Goal: Information Seeking & Learning: Learn about a topic

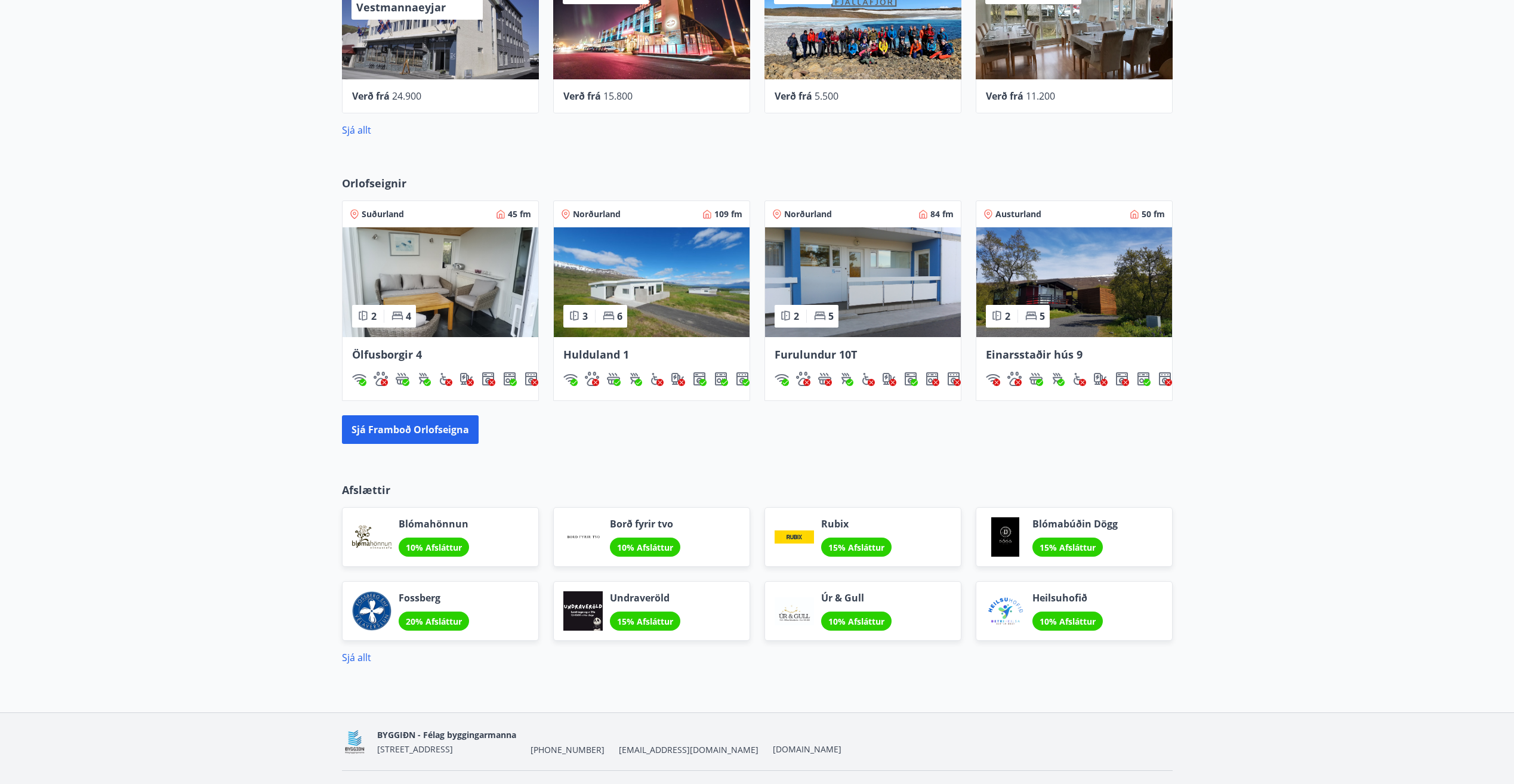
scroll to position [597, 0]
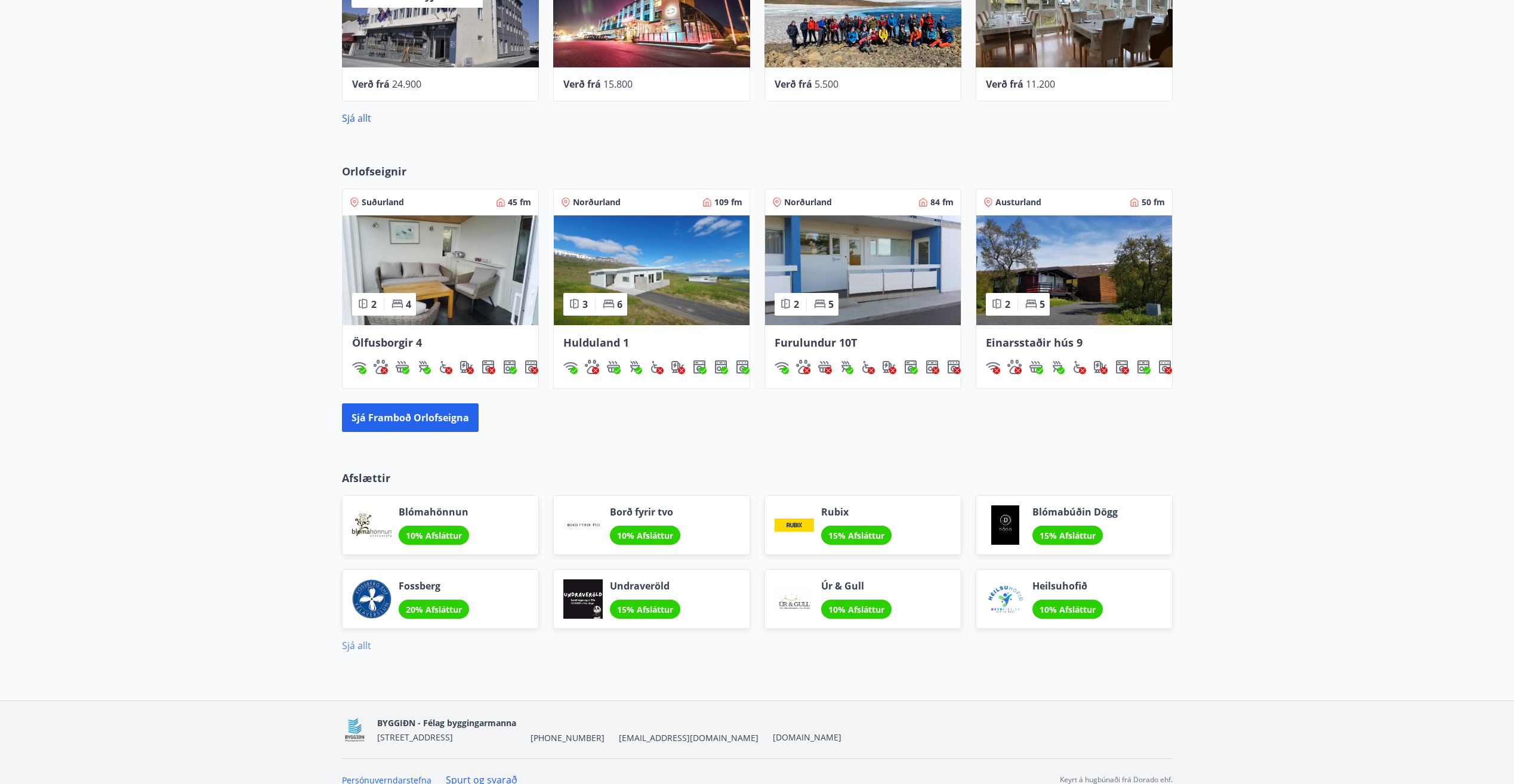
click at [350, 645] on link "Sjá allt" at bounding box center [356, 645] width 29 height 13
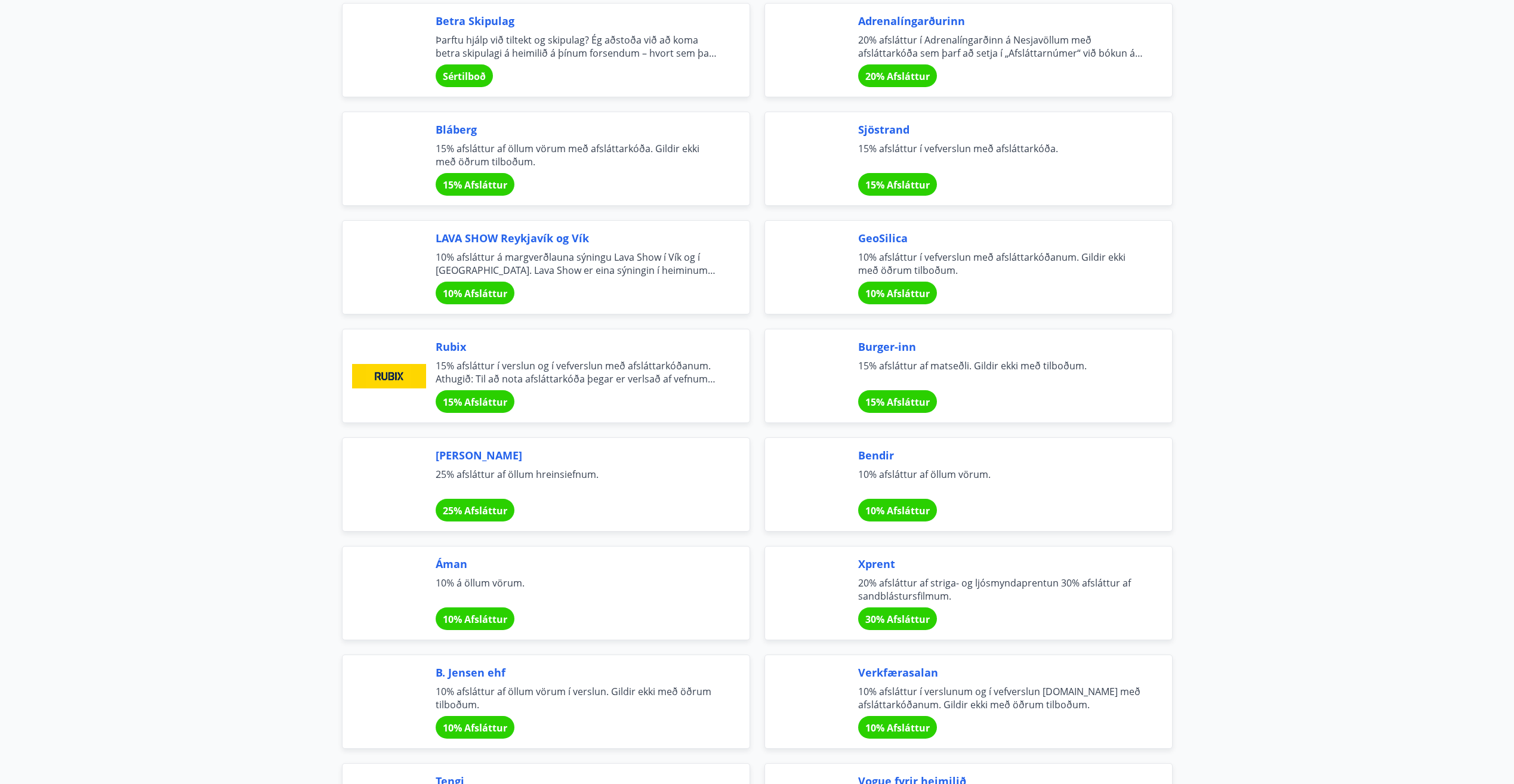
scroll to position [1611, 0]
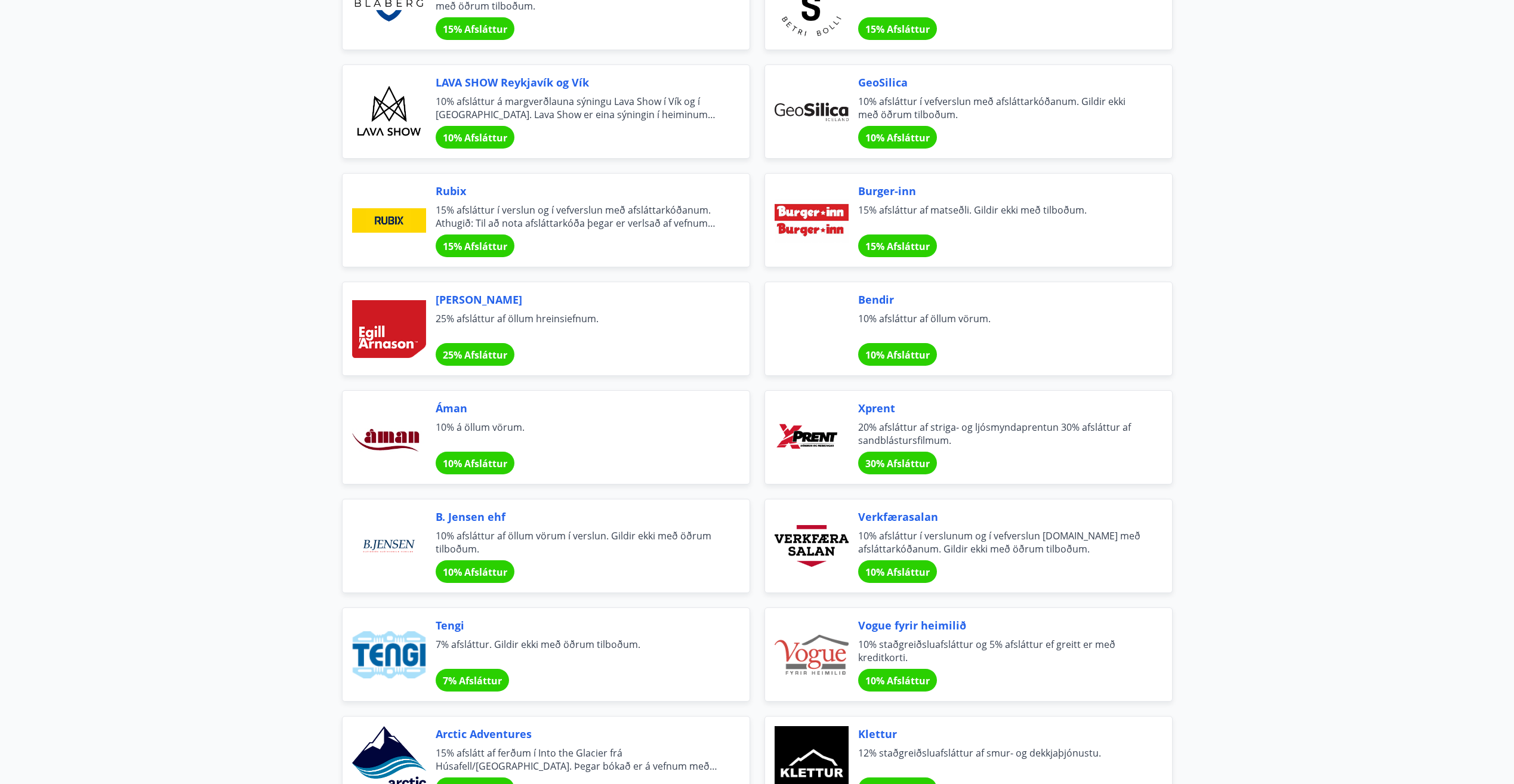
click at [261, 448] on main "Afslættir Félagsmenn njóta veglegra tilboða og sérkjara hjá fyrirtækjum og sams…" at bounding box center [757, 600] width 1514 height 4327
click at [246, 400] on main "Afslættir Félagsmenn njóta veglegra tilboða og sérkjara hjá fyrirtækjum og sams…" at bounding box center [757, 600] width 1514 height 4327
click at [1275, 548] on main "Afslættir Félagsmenn njóta veglegra tilboða og sérkjara hjá fyrirtækjum og sams…" at bounding box center [757, 600] width 1514 height 4327
click at [1287, 548] on main "Afslættir Félagsmenn njóta veglegra tilboða og sérkjara hjá fyrirtækjum og sams…" at bounding box center [757, 600] width 1514 height 4327
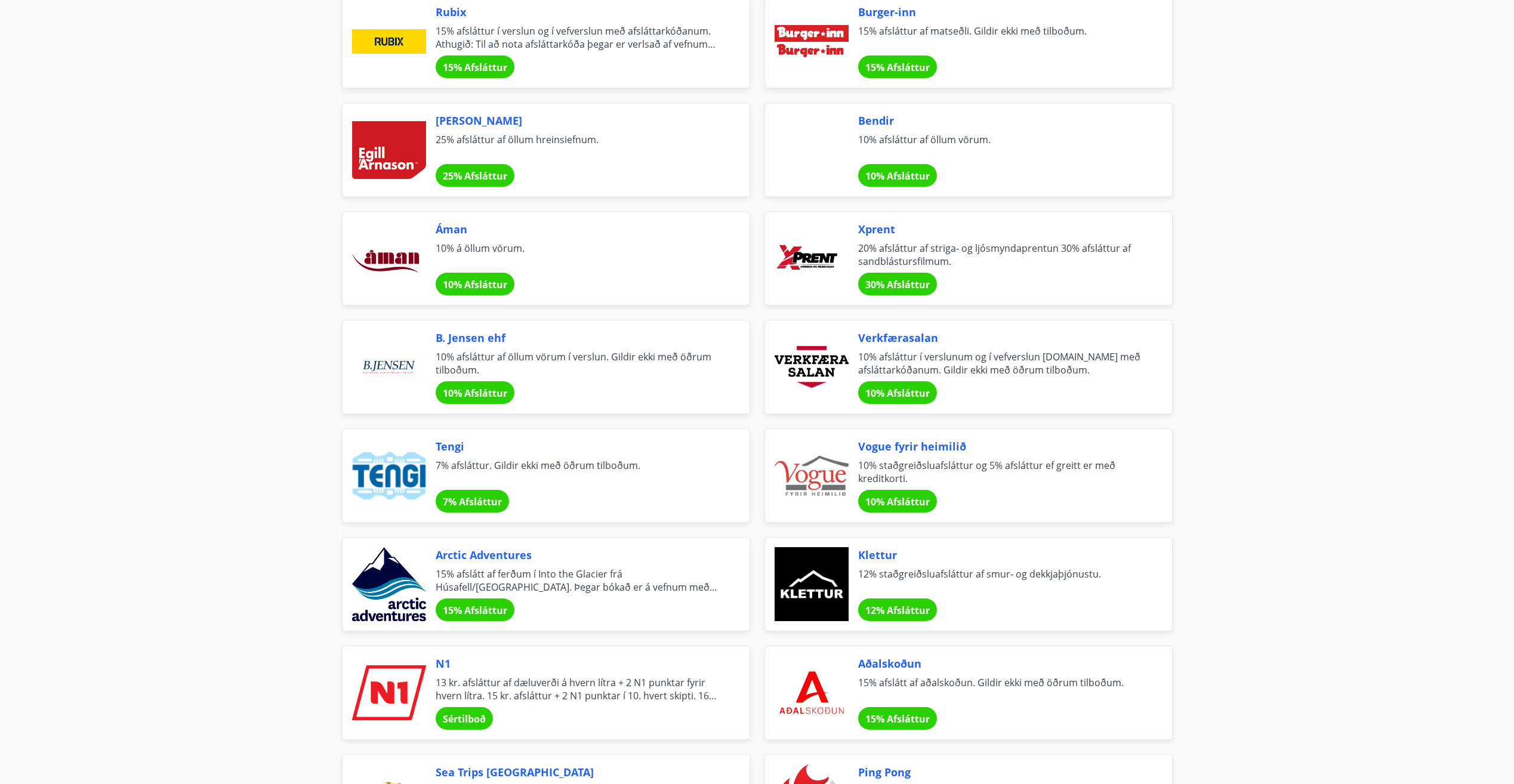
click at [1321, 581] on main "Afslættir Félagsmenn njóta veglegra tilboða og sérkjara hjá fyrirtækjum og sams…" at bounding box center [757, 422] width 1514 height 4327
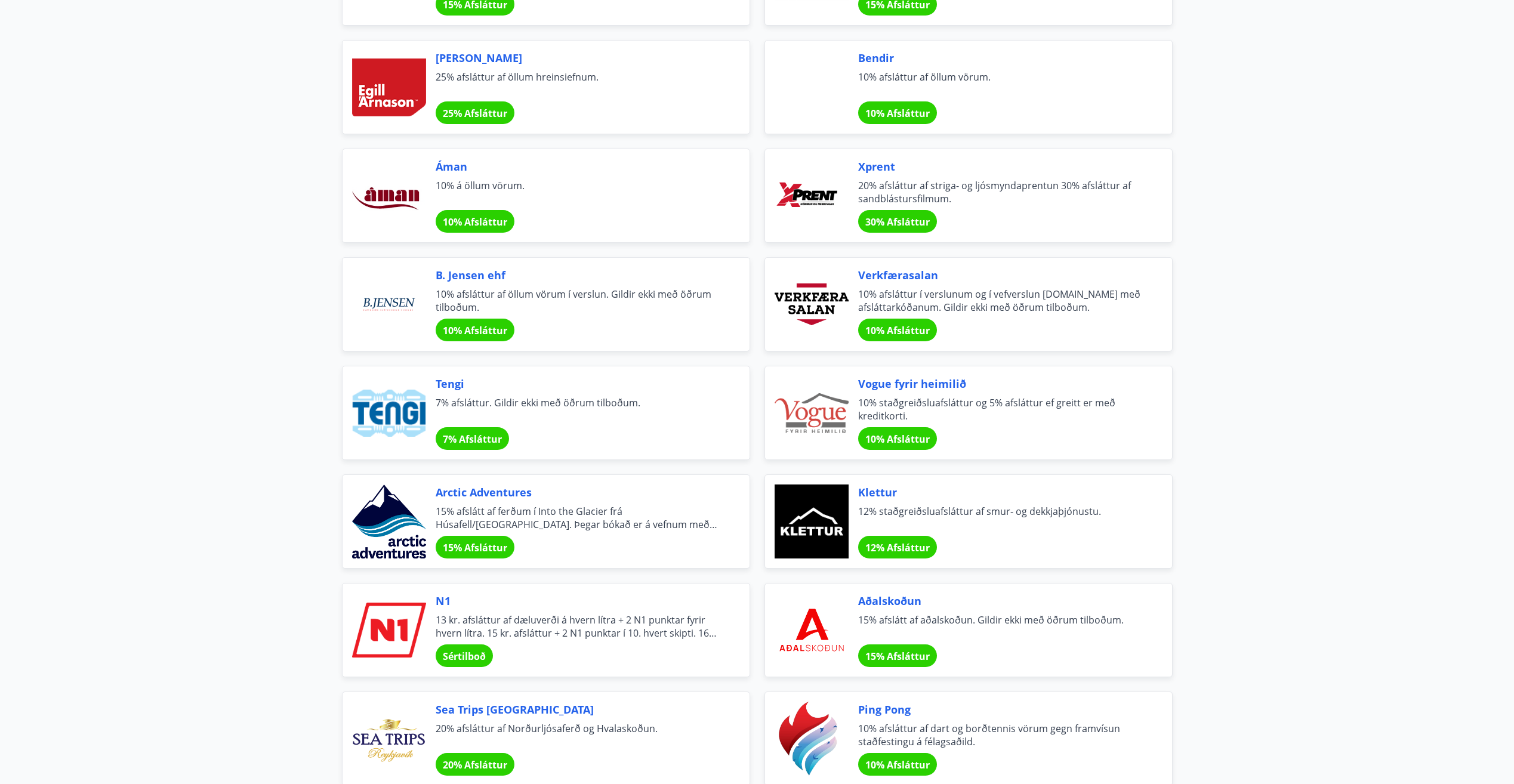
scroll to position [1968, 0]
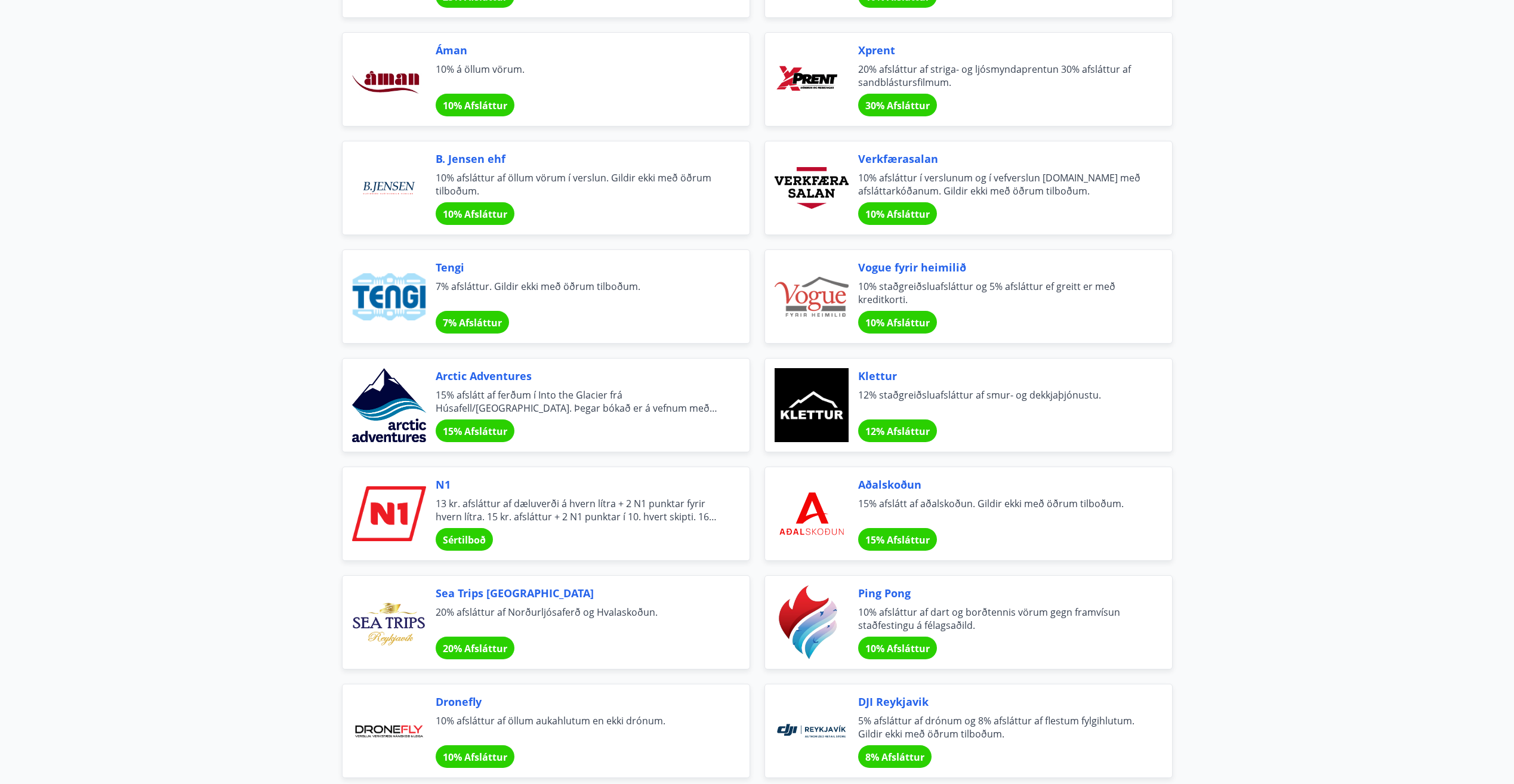
click at [1280, 550] on main "Afslættir Félagsmenn njóta veglegra tilboða og sérkjara hjá fyrirtækjum og sams…" at bounding box center [757, 242] width 1514 height 4327
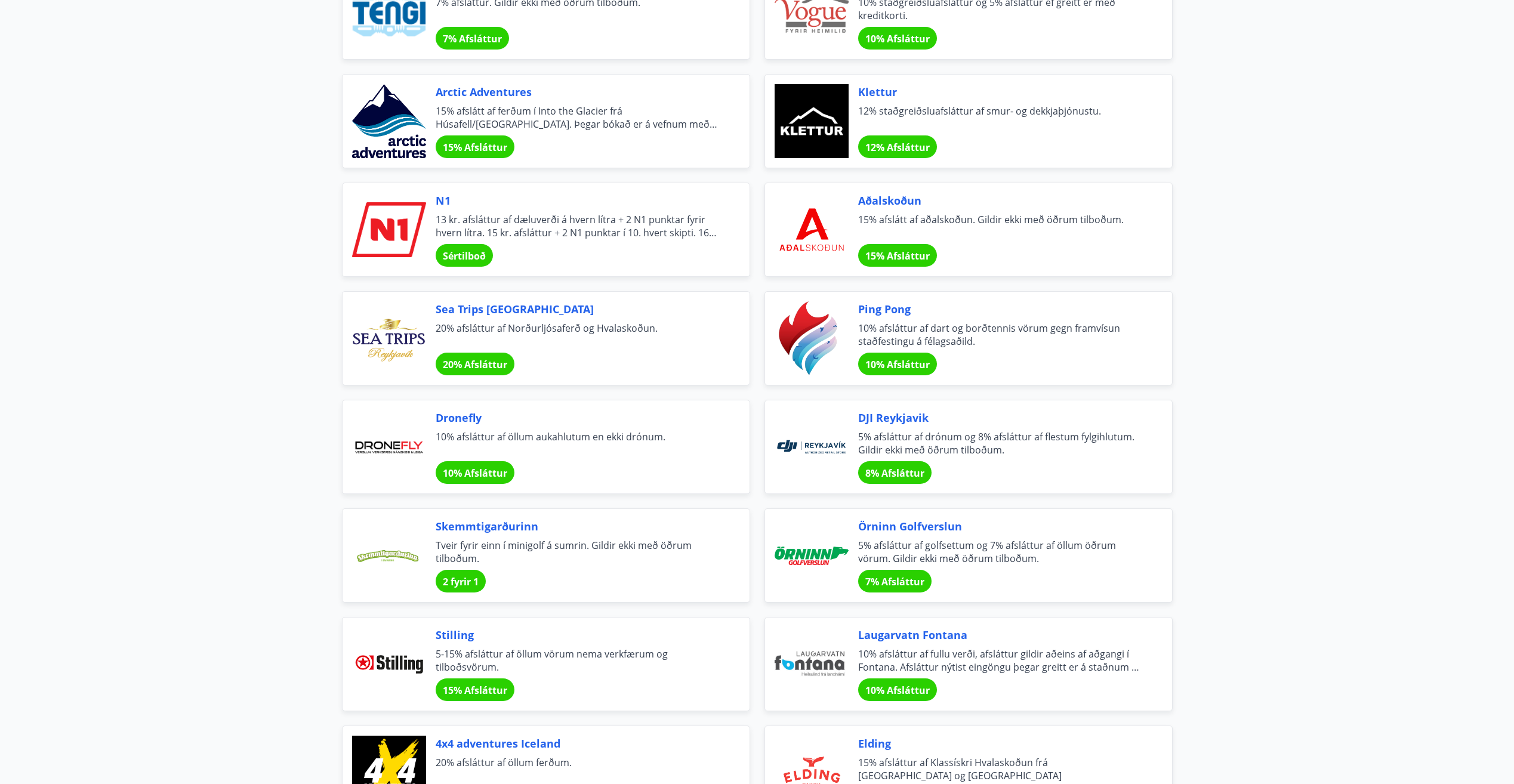
scroll to position [2148, 0]
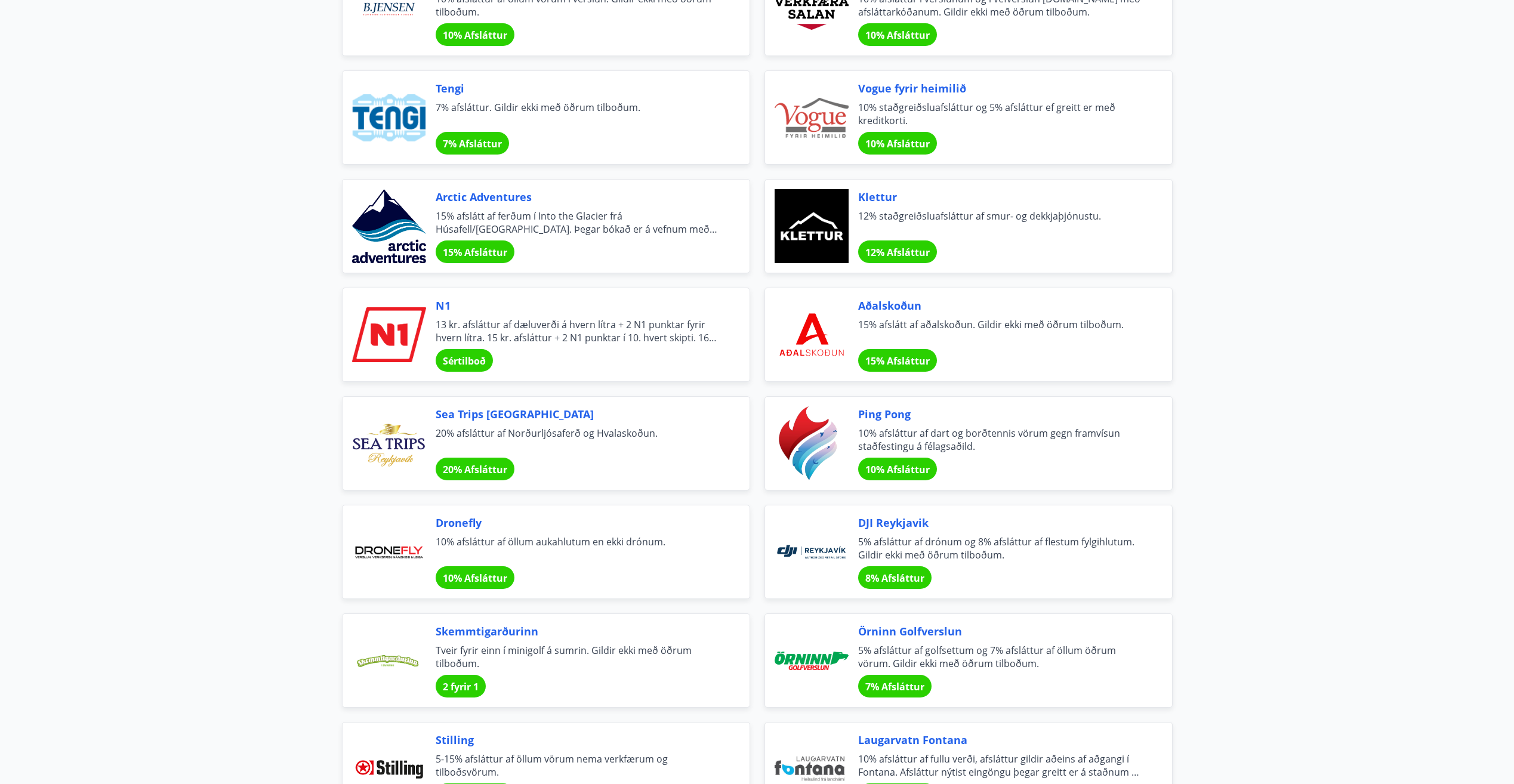
click at [519, 698] on div "Skemmtigarðurinn [PERSON_NAME] fyrir einn í minigolf á sumrin. Gildir ekki með …" at bounding box center [546, 661] width 408 height 94
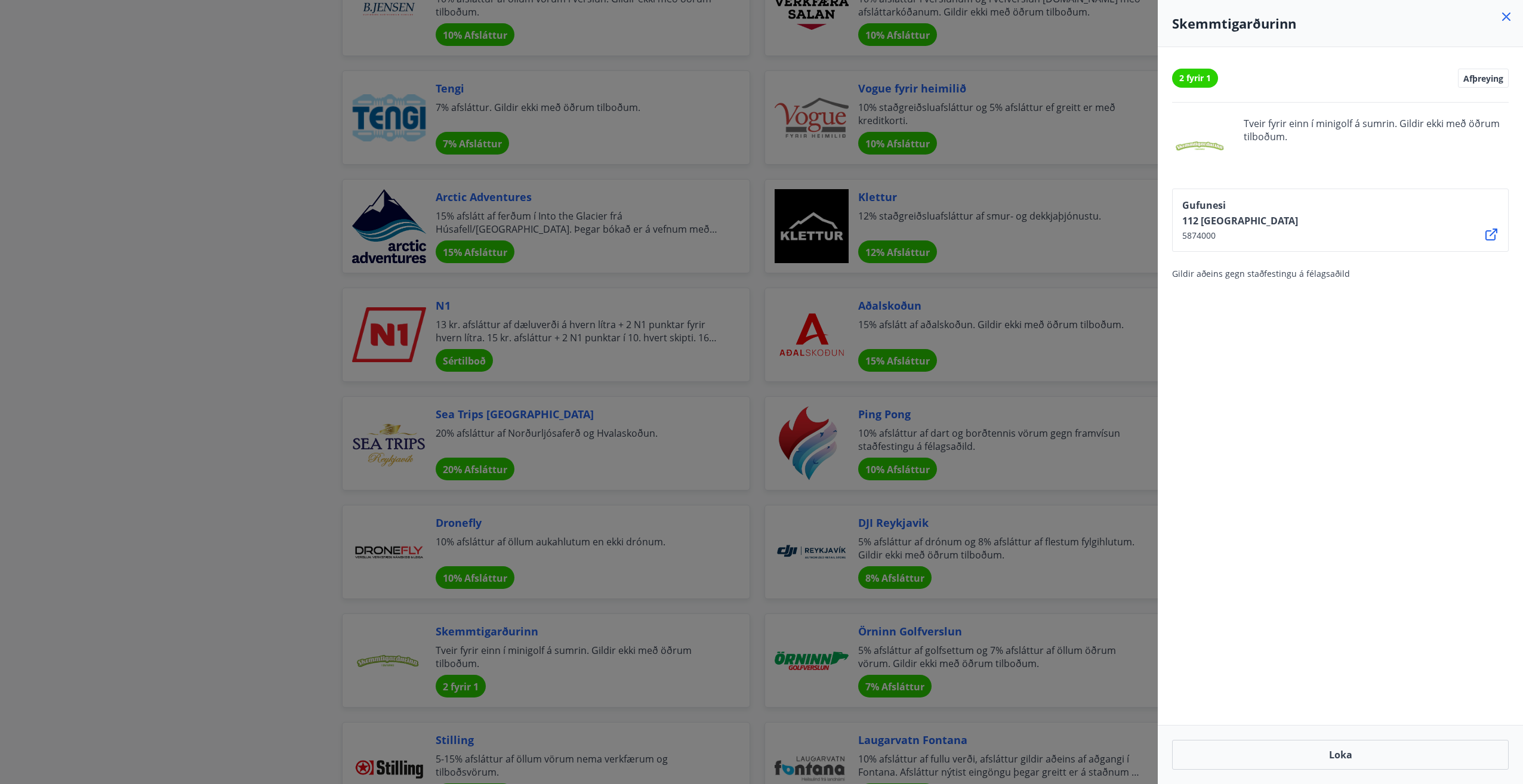
click at [1510, 13] on icon at bounding box center [1505, 16] width 8 height 8
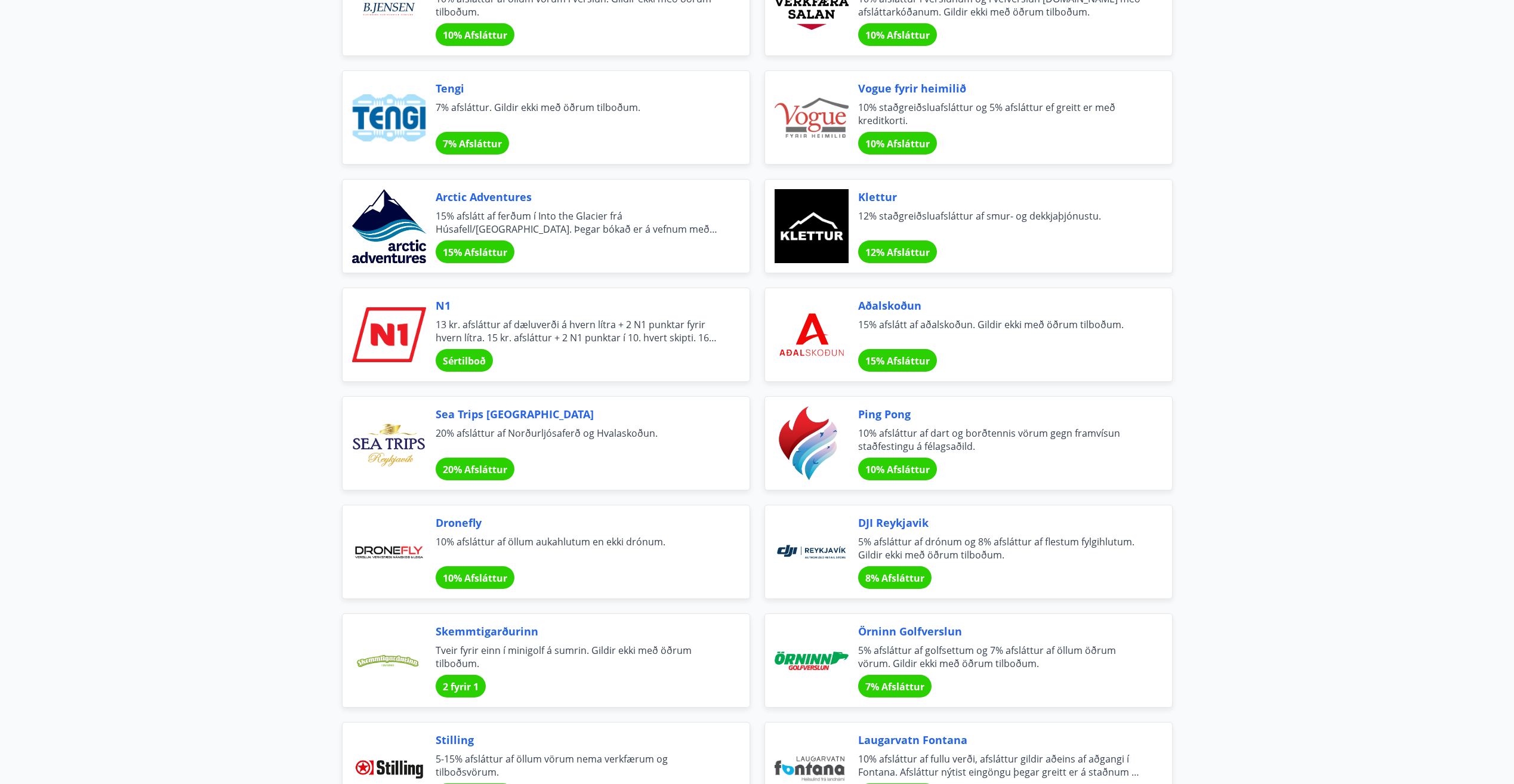
click at [264, 518] on main "Afslættir Félagsmenn njóta veglegra tilboða og sérkjara hjá fyrirtækjum og sams…" at bounding box center [757, 64] width 1514 height 4327
click at [264, 495] on main "Afslættir Félagsmenn njóta veglegra tilboða og sérkjara hjá fyrirtækjum og sams…" at bounding box center [757, 64] width 1514 height 4327
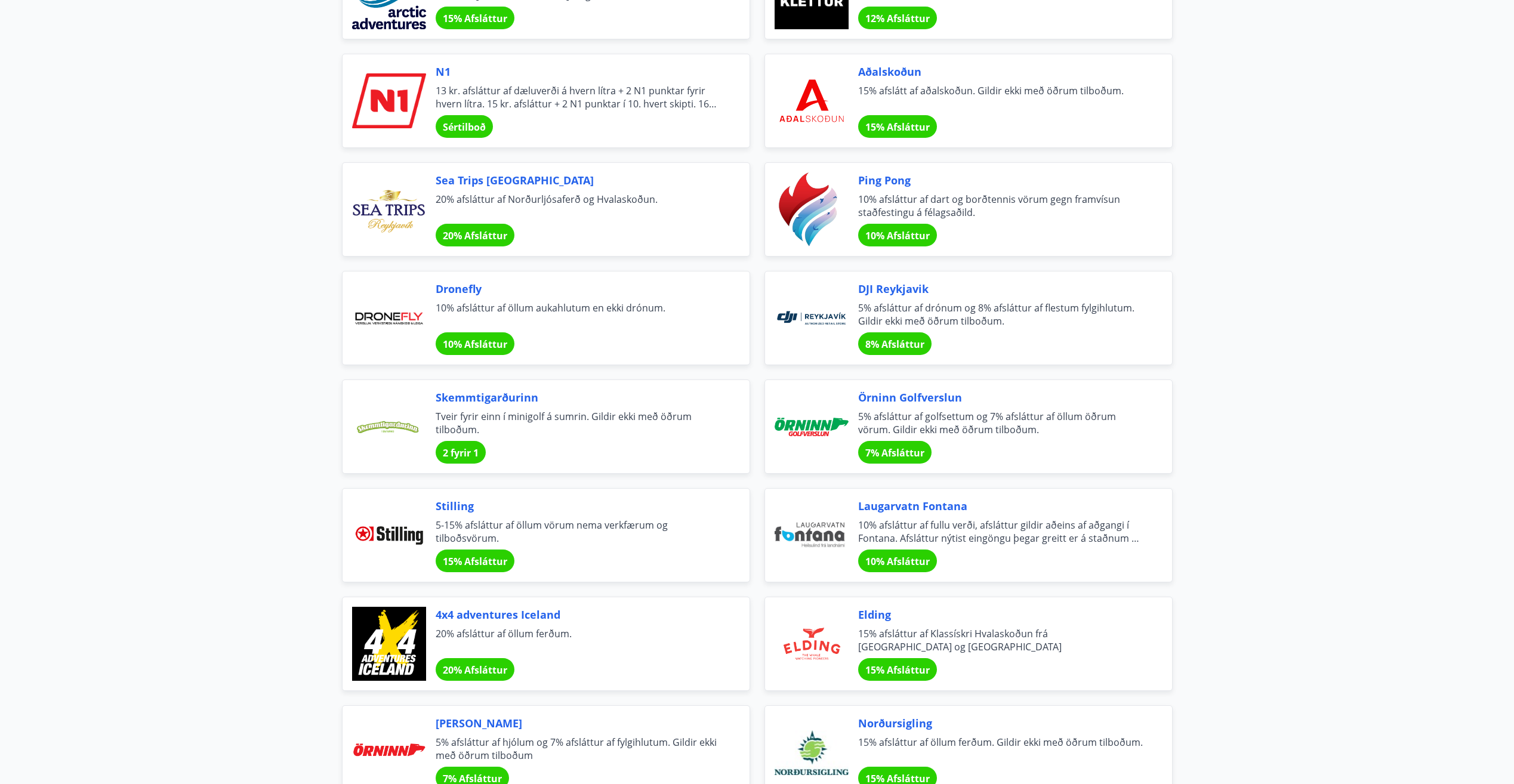
scroll to position [2387, 0]
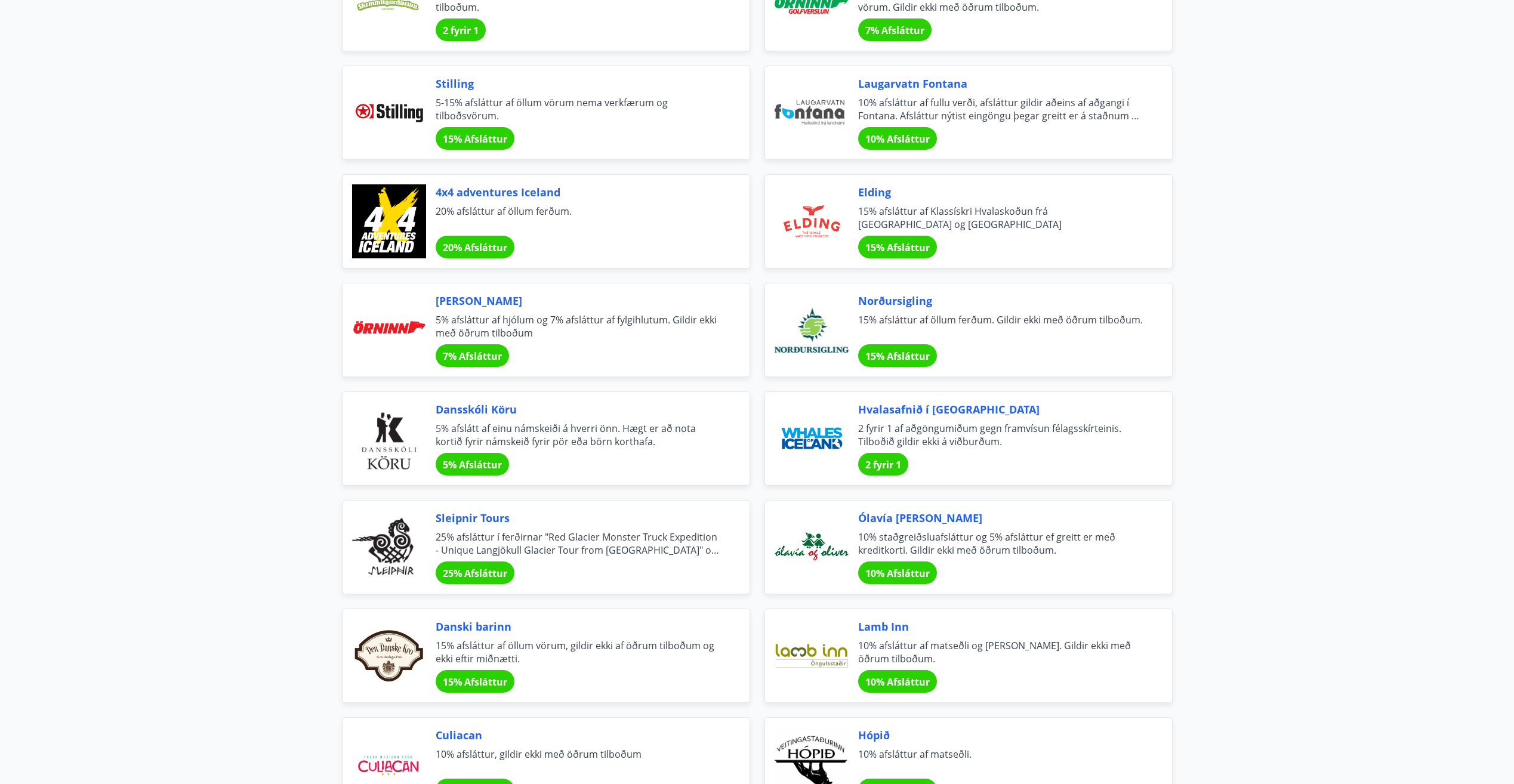
scroll to position [2863, 0]
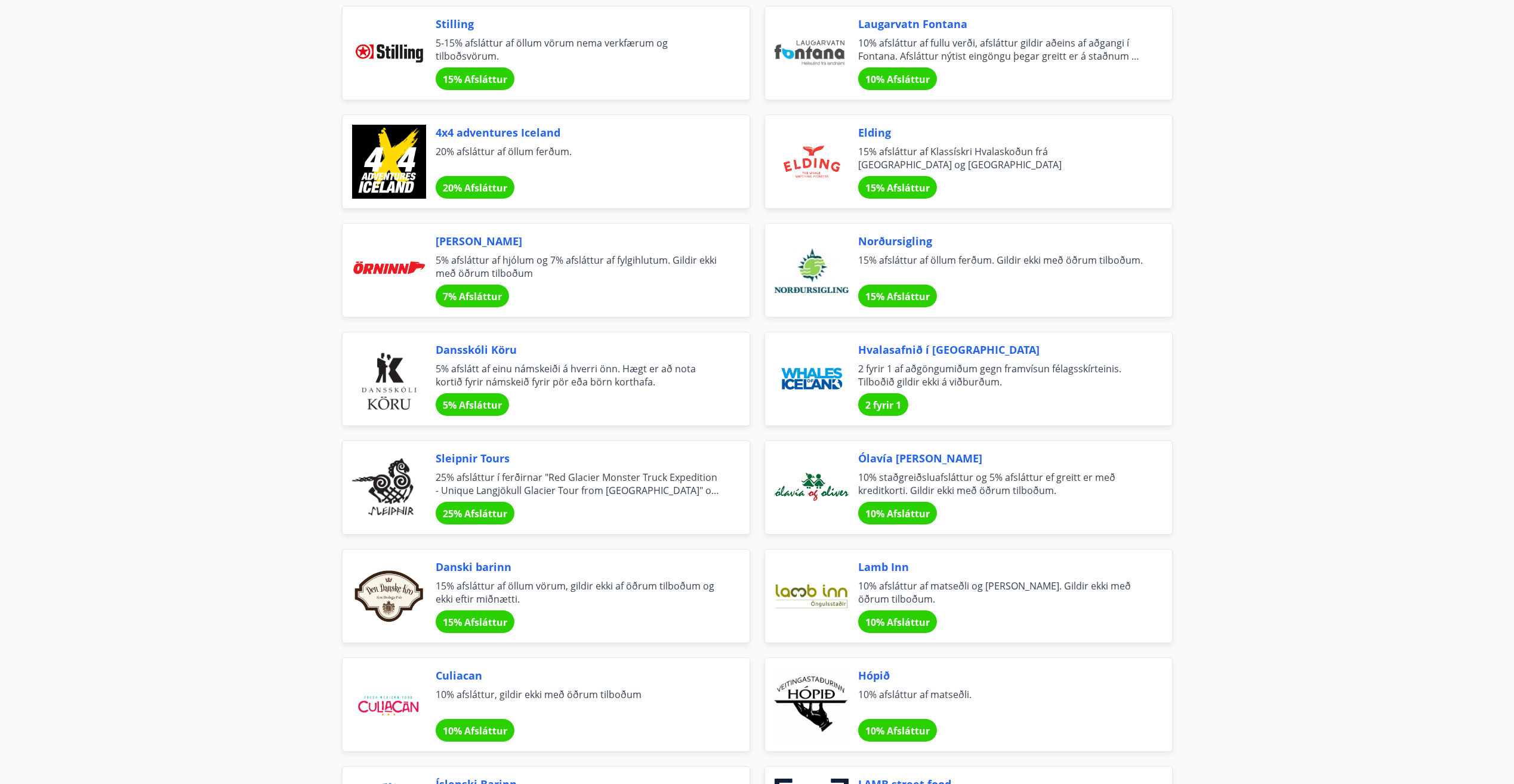
click at [466, 568] on span "Danski barinn" at bounding box center [577, 566] width 285 height 15
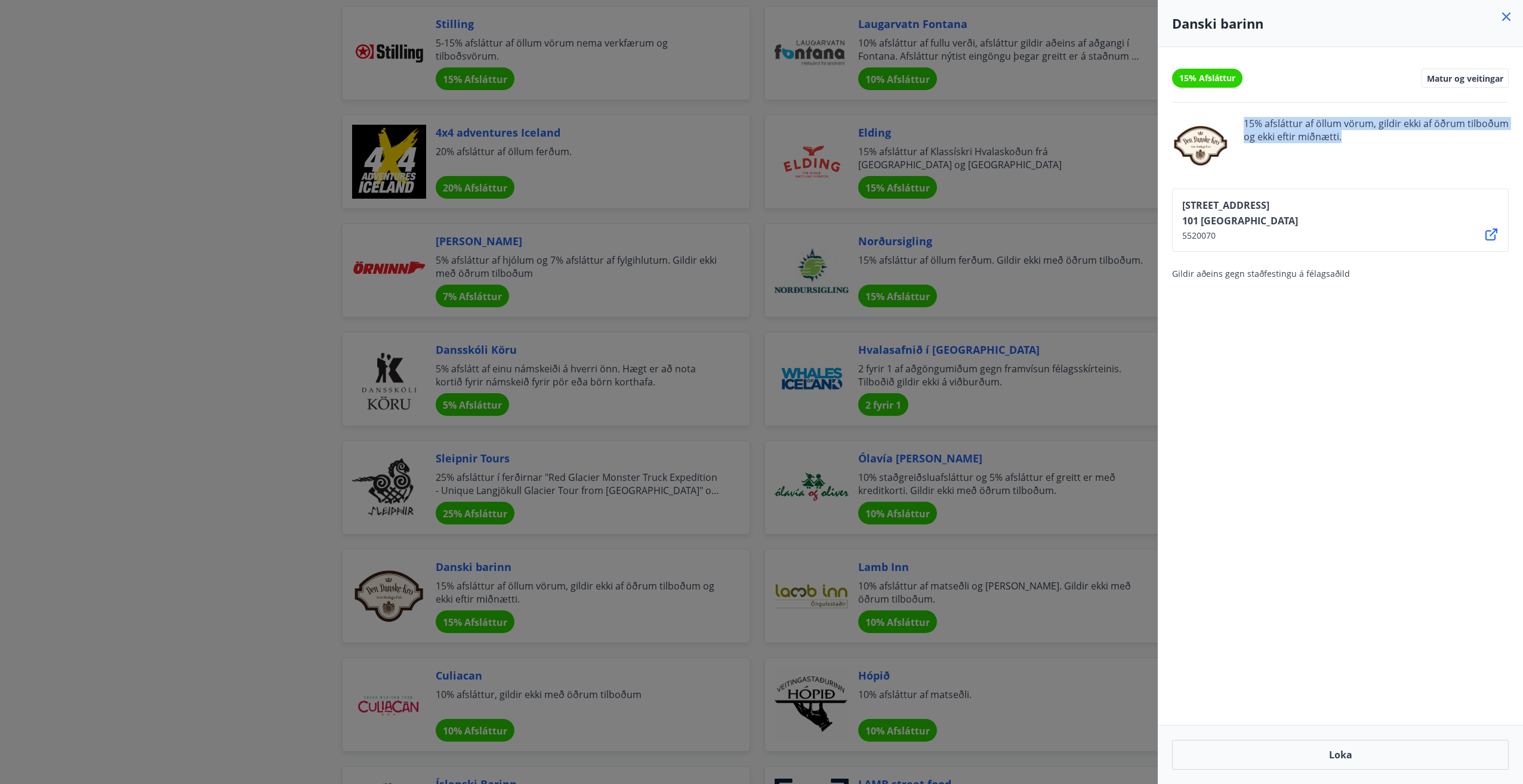
drag, startPoint x: 1243, startPoint y: 123, endPoint x: 1368, endPoint y: 139, distance: 126.0
click at [1368, 139] on span "15% afsláttur af öllum vörum, gildir ekki af öðrum tilboðum og ekki eftir miðnæ…" at bounding box center [1376, 146] width 265 height 58
click at [1310, 480] on div "15% Afsláttur Matur og veitingar 15% afsláttur af öllum vörum, gildir ekki af ö…" at bounding box center [1339, 385] width 365 height 677
click at [1359, 761] on button "Loka" at bounding box center [1340, 755] width 337 height 30
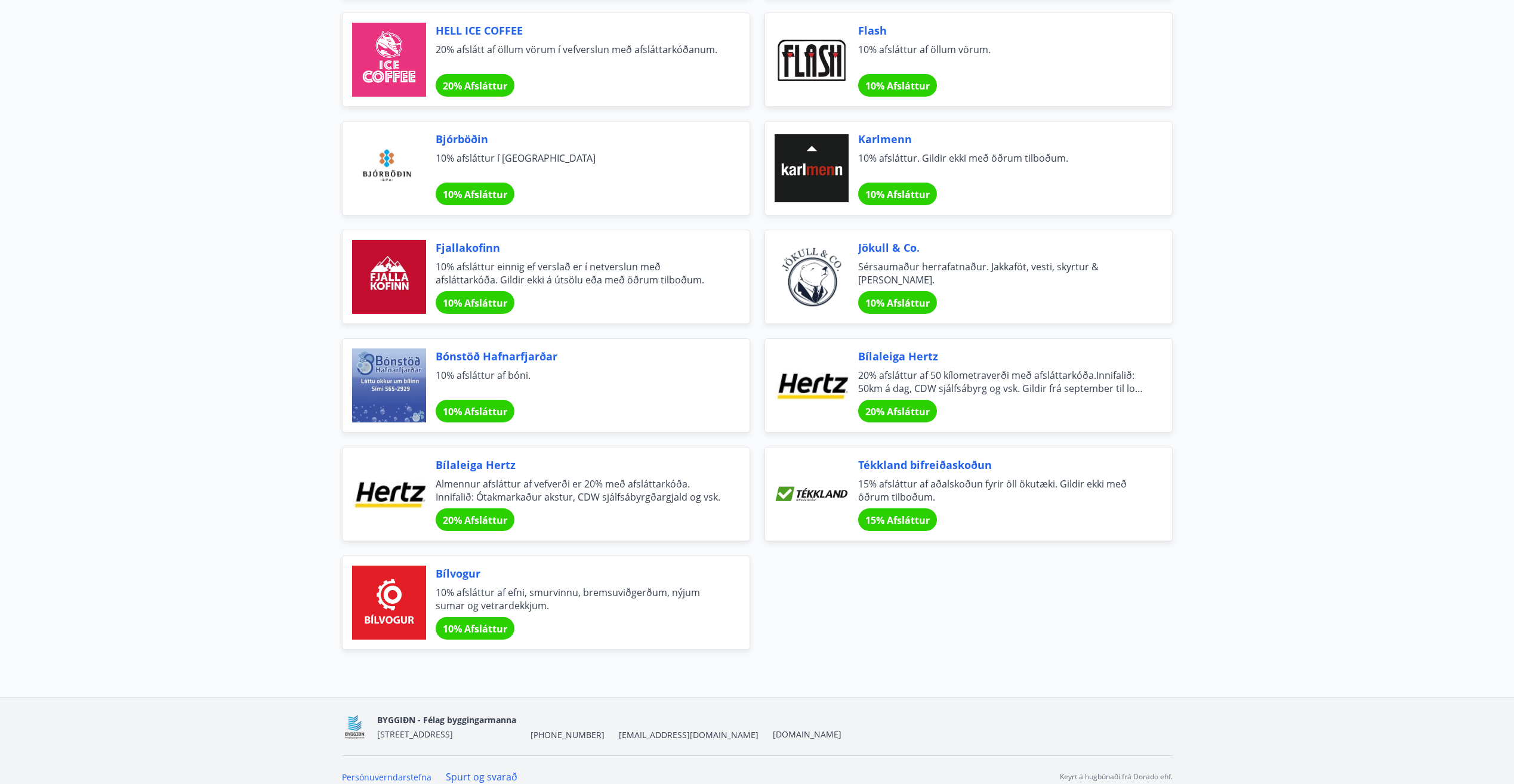
scroll to position [3739, 0]
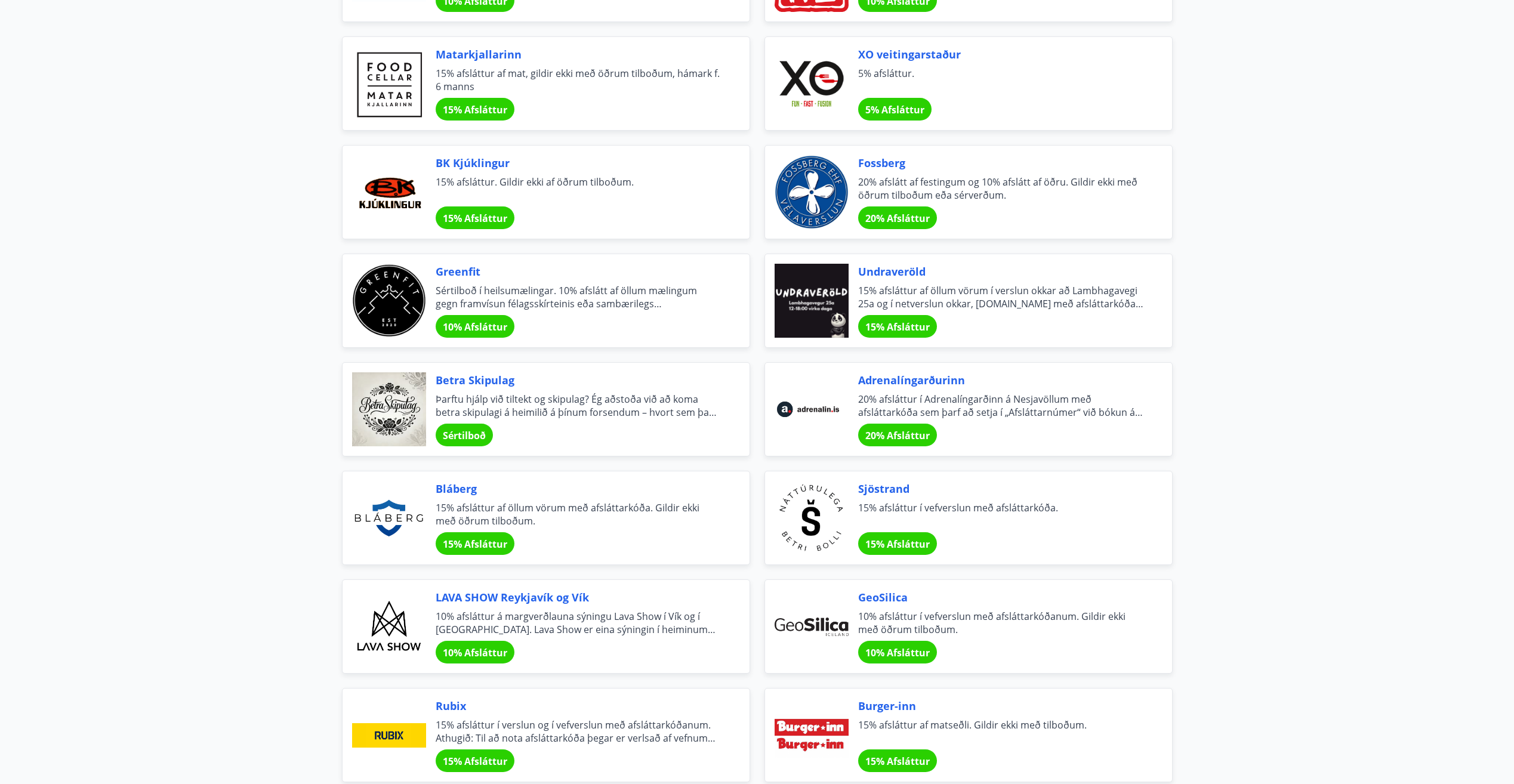
scroll to position [995, 0]
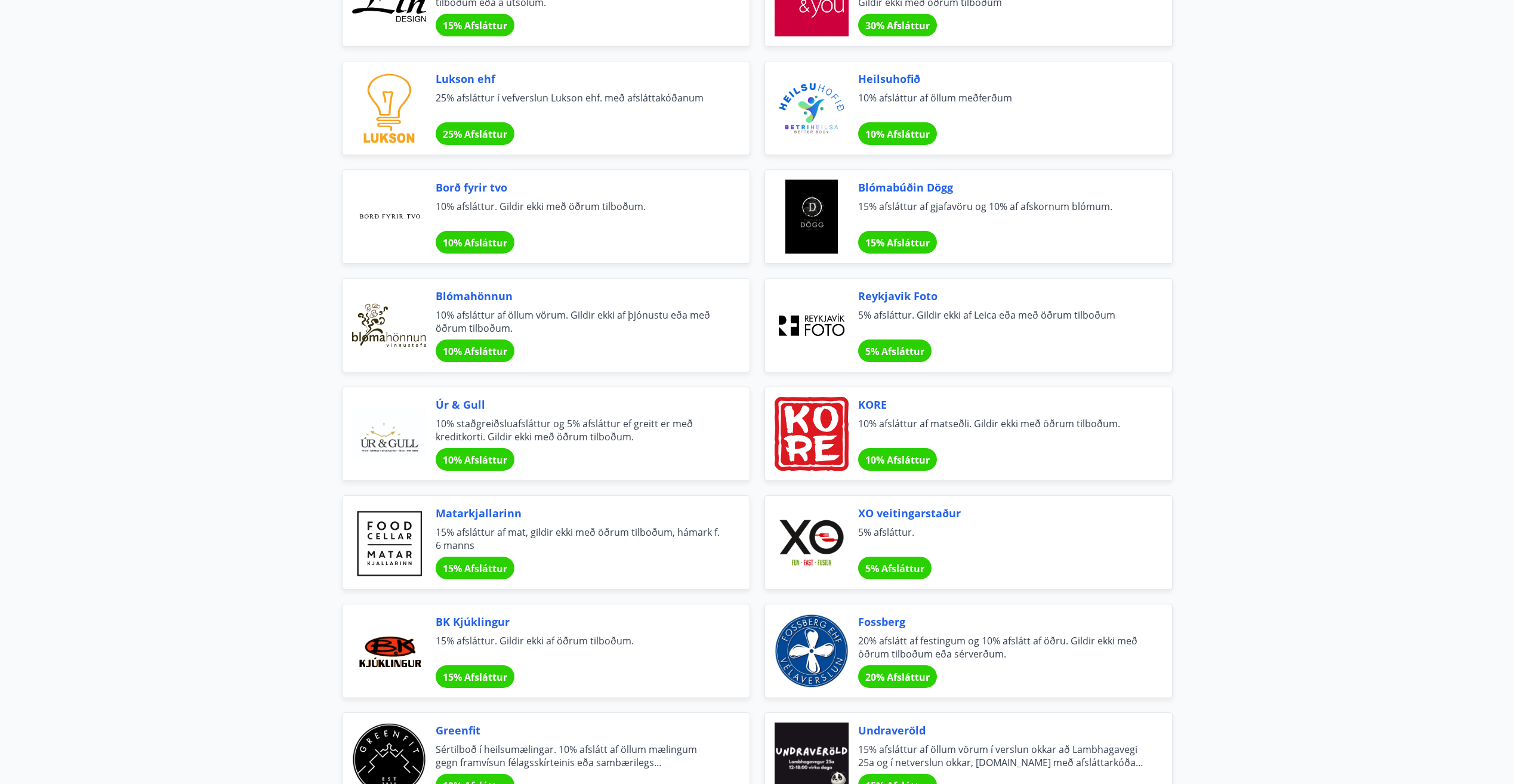
scroll to position [0, 0]
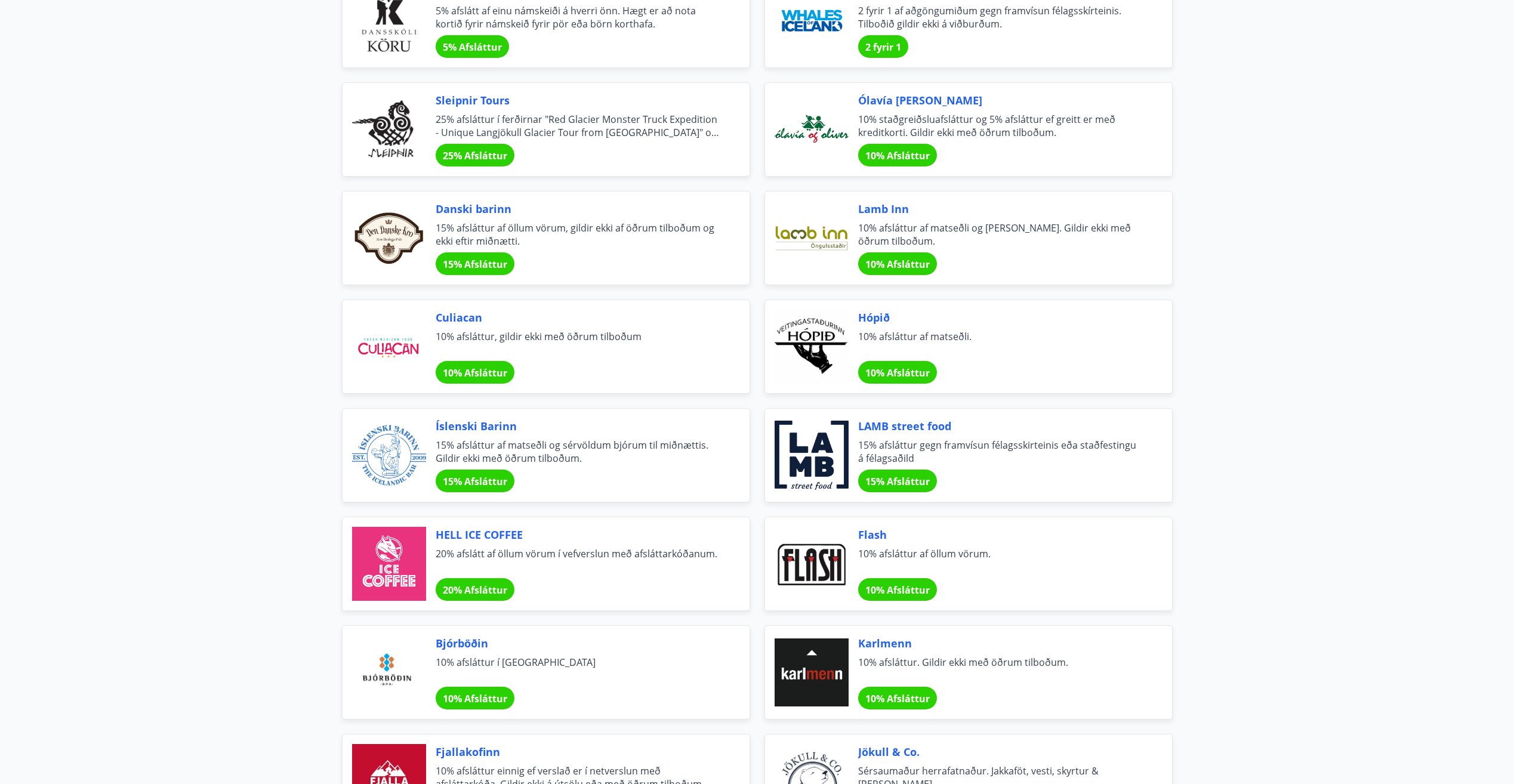
scroll to position [3739, 0]
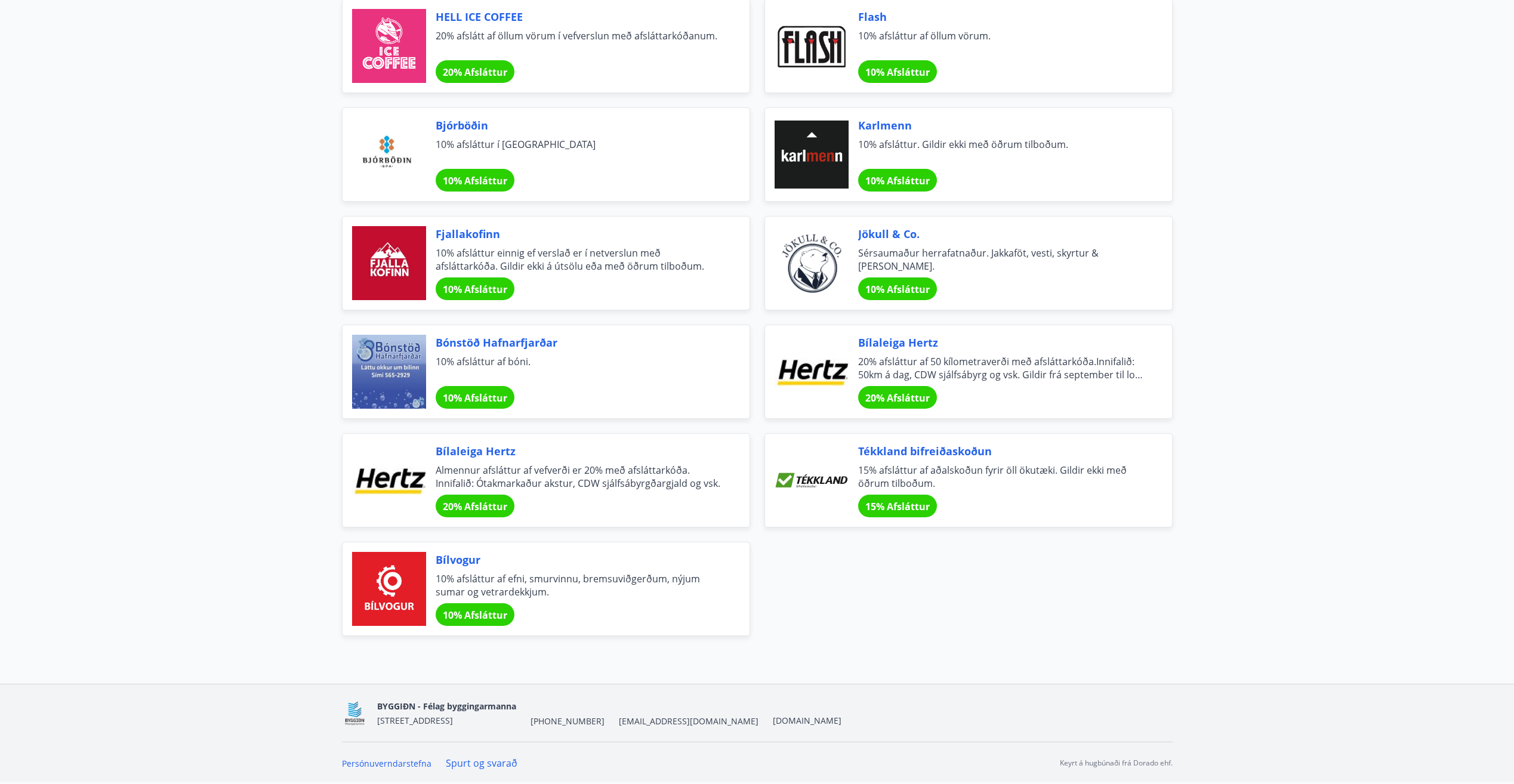
click at [874, 234] on span "Jökull & Co." at bounding box center [1000, 234] width 285 height 15
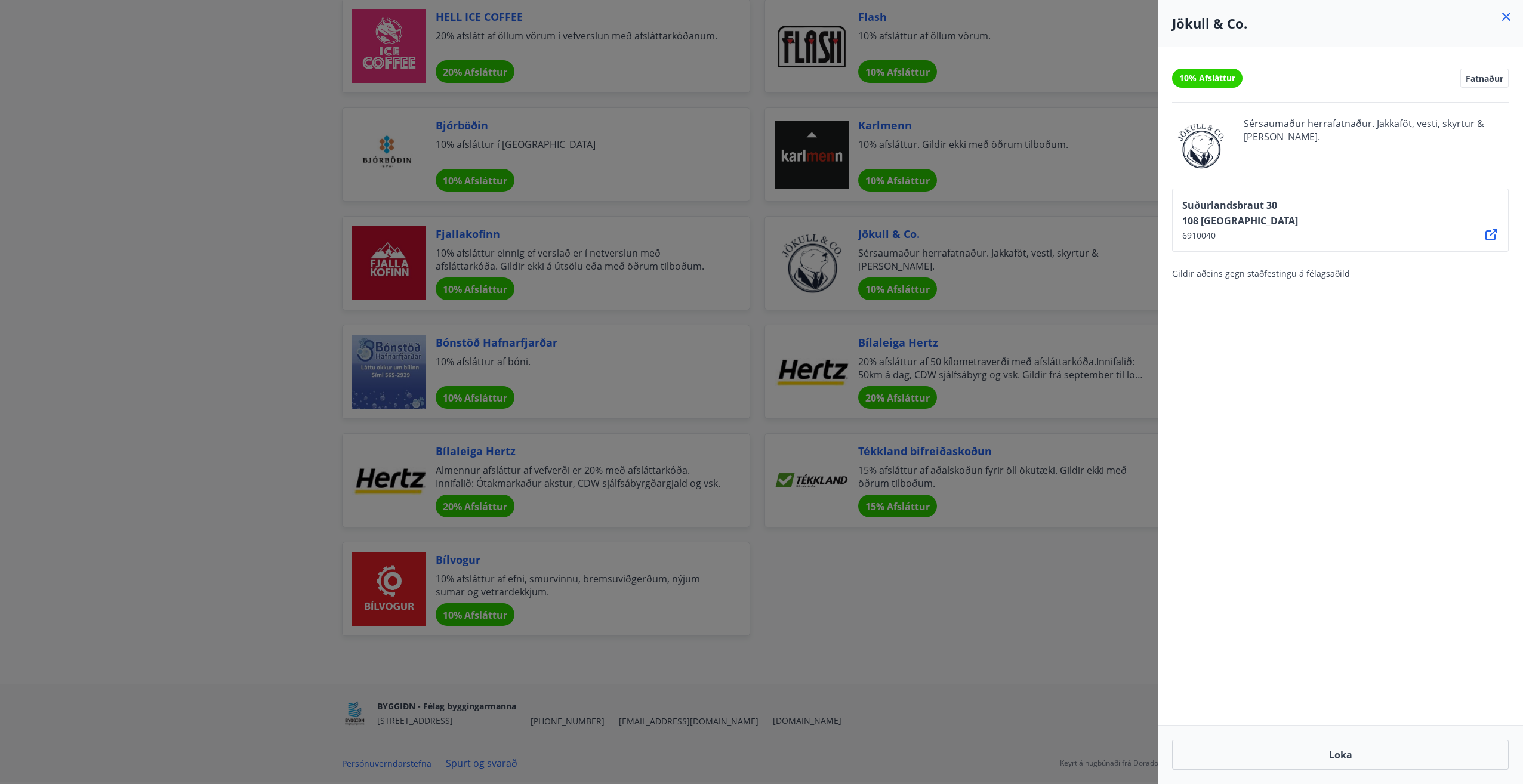
click at [1508, 17] on icon at bounding box center [1506, 17] width 14 height 14
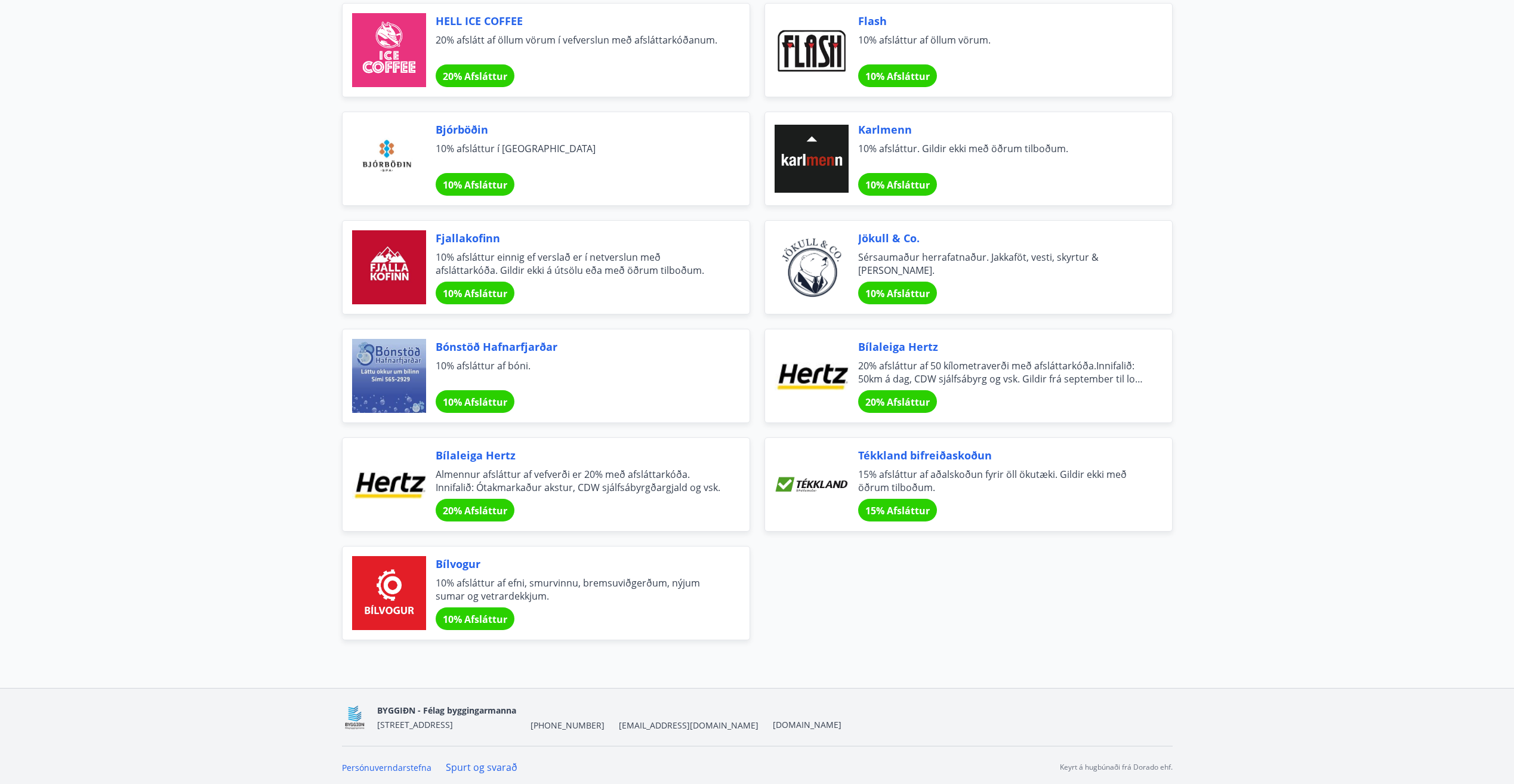
scroll to position [3381, 0]
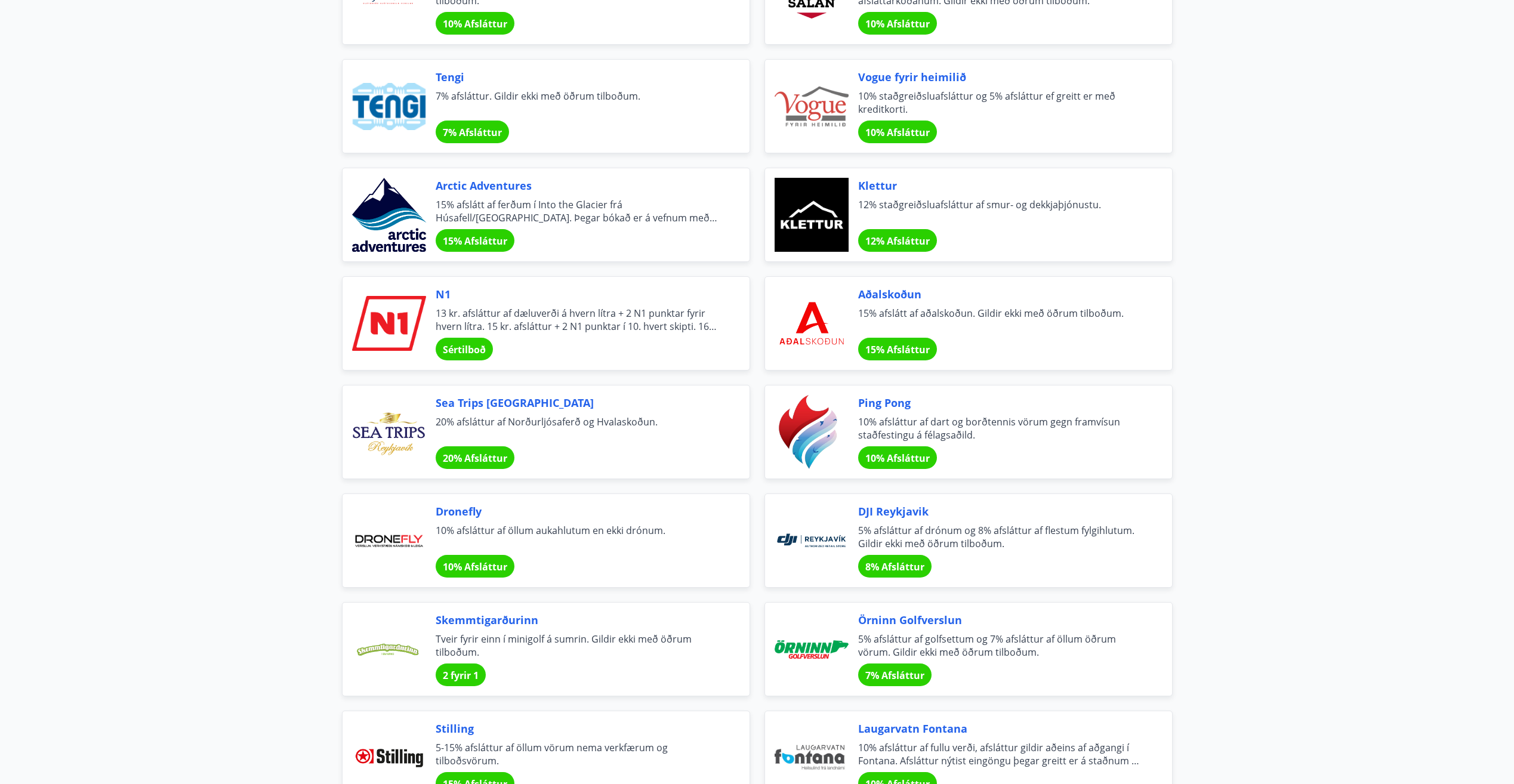
scroll to position [2546, 0]
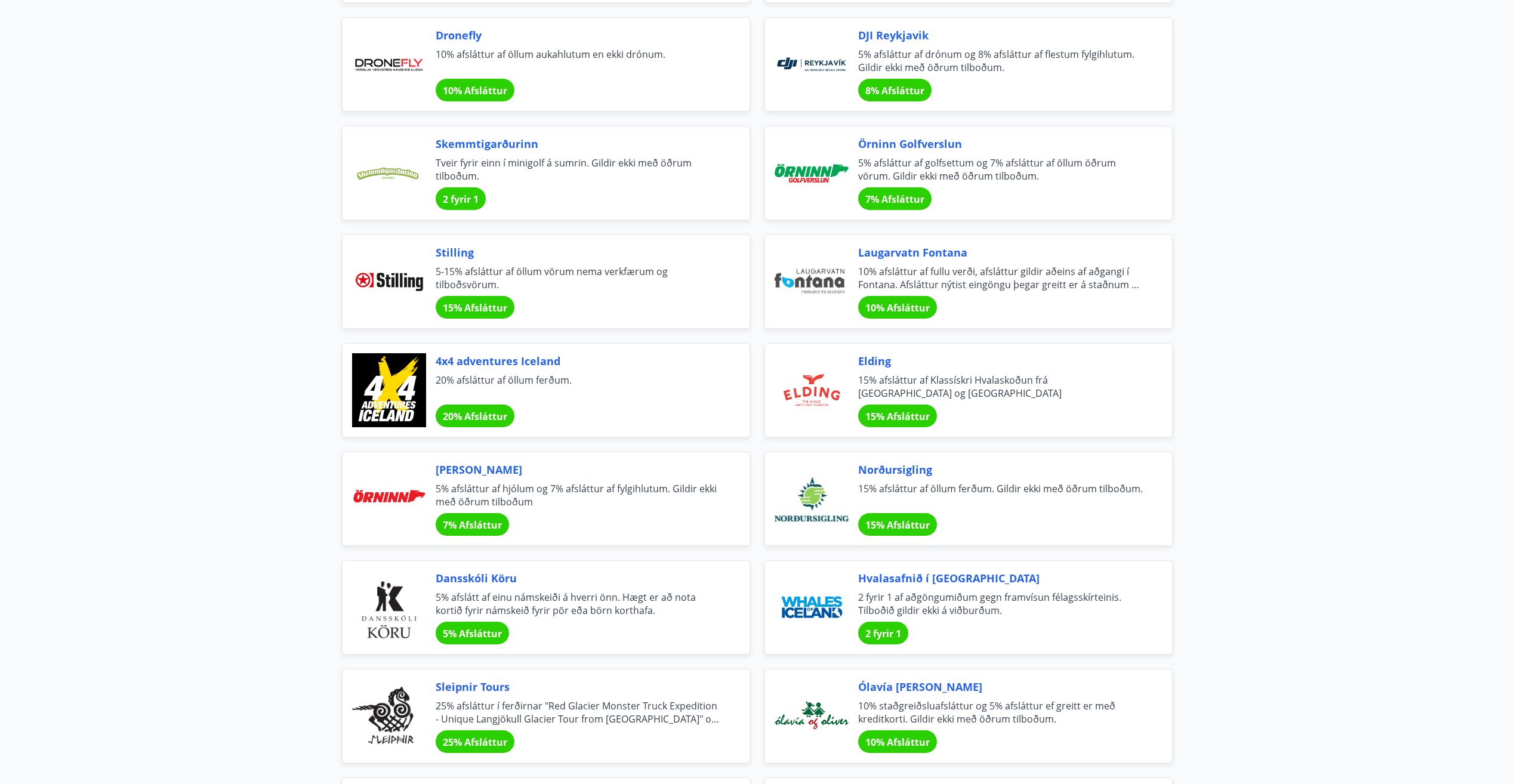
scroll to position [2725, 0]
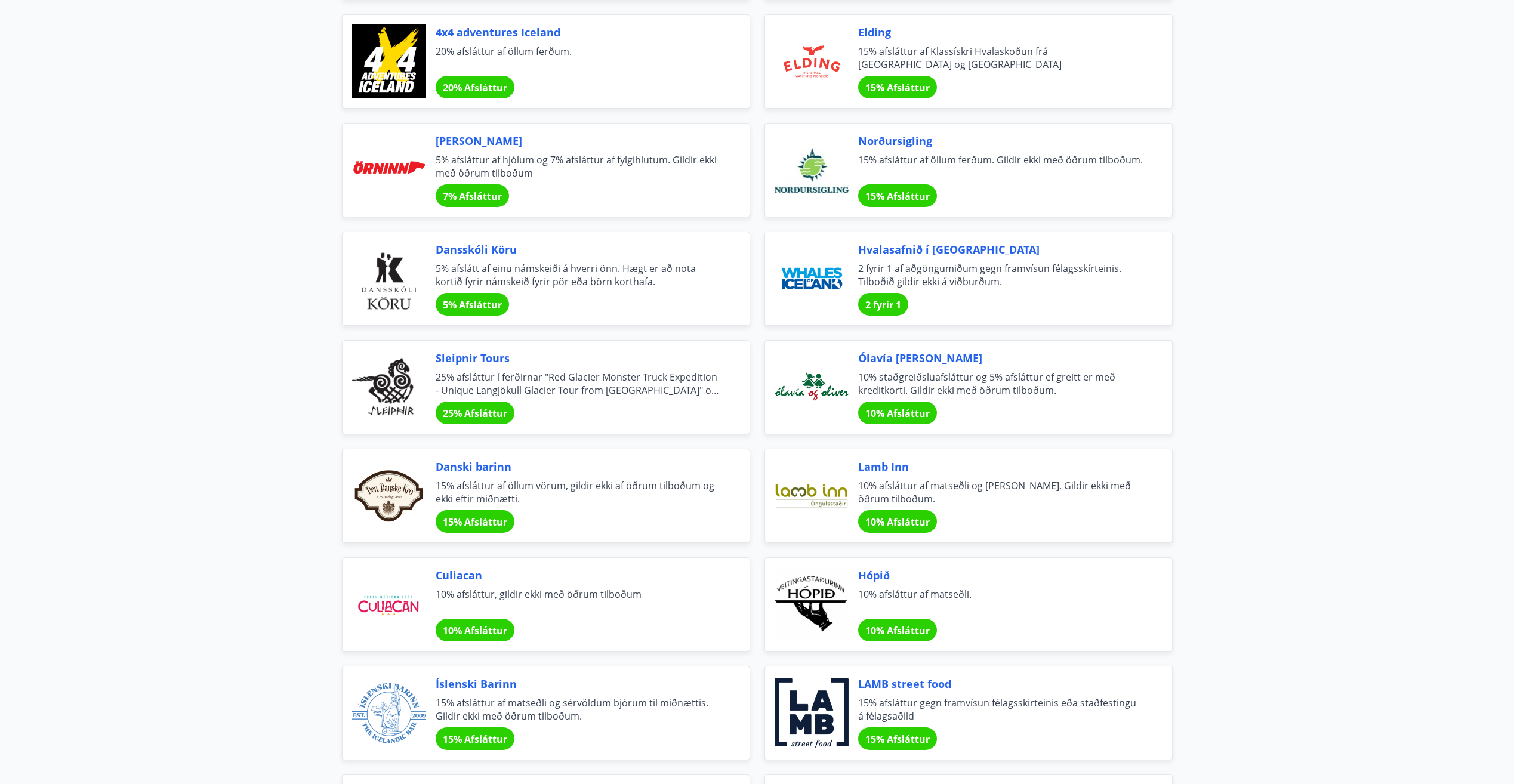
scroll to position [3322, 0]
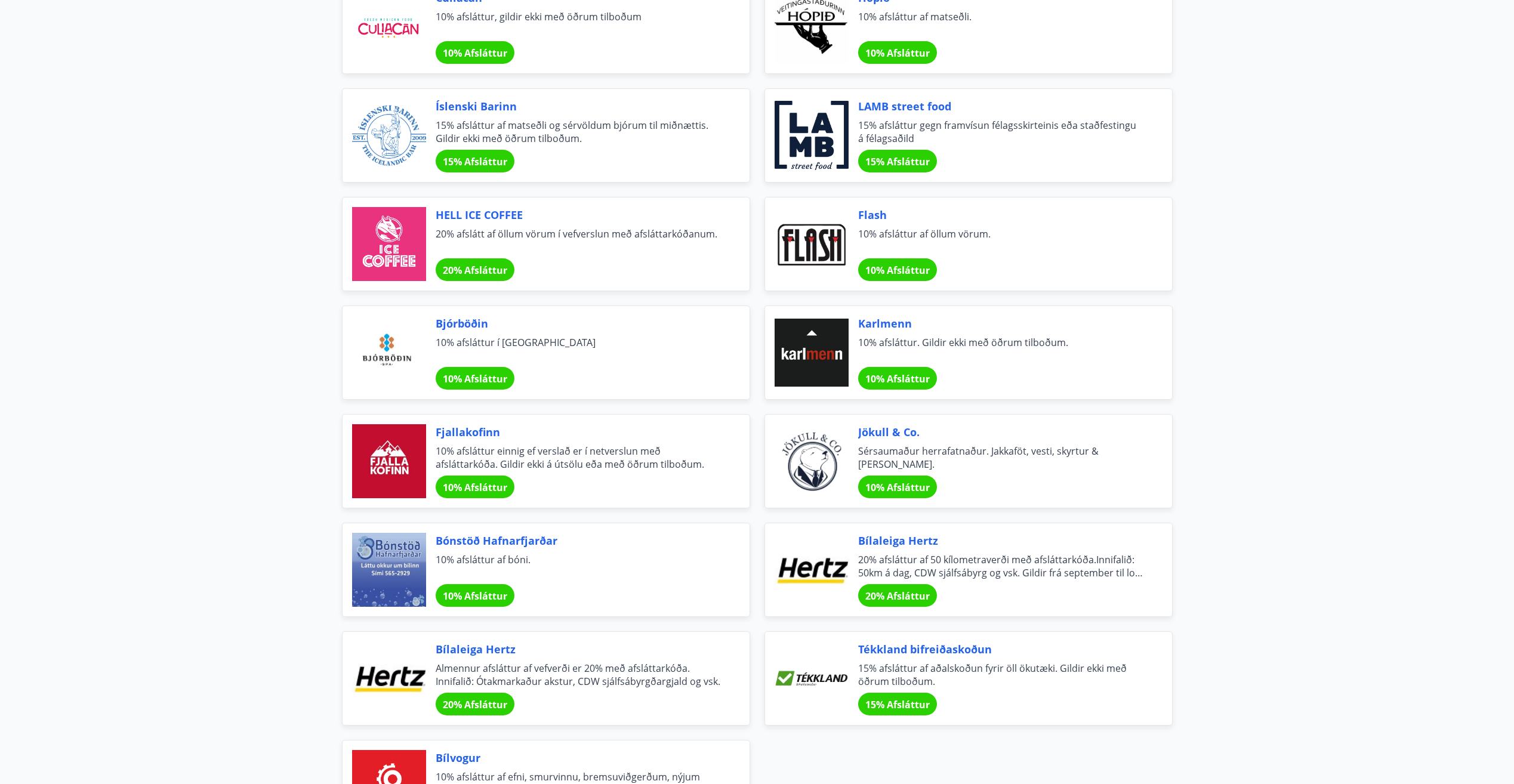
scroll to position [3679, 0]
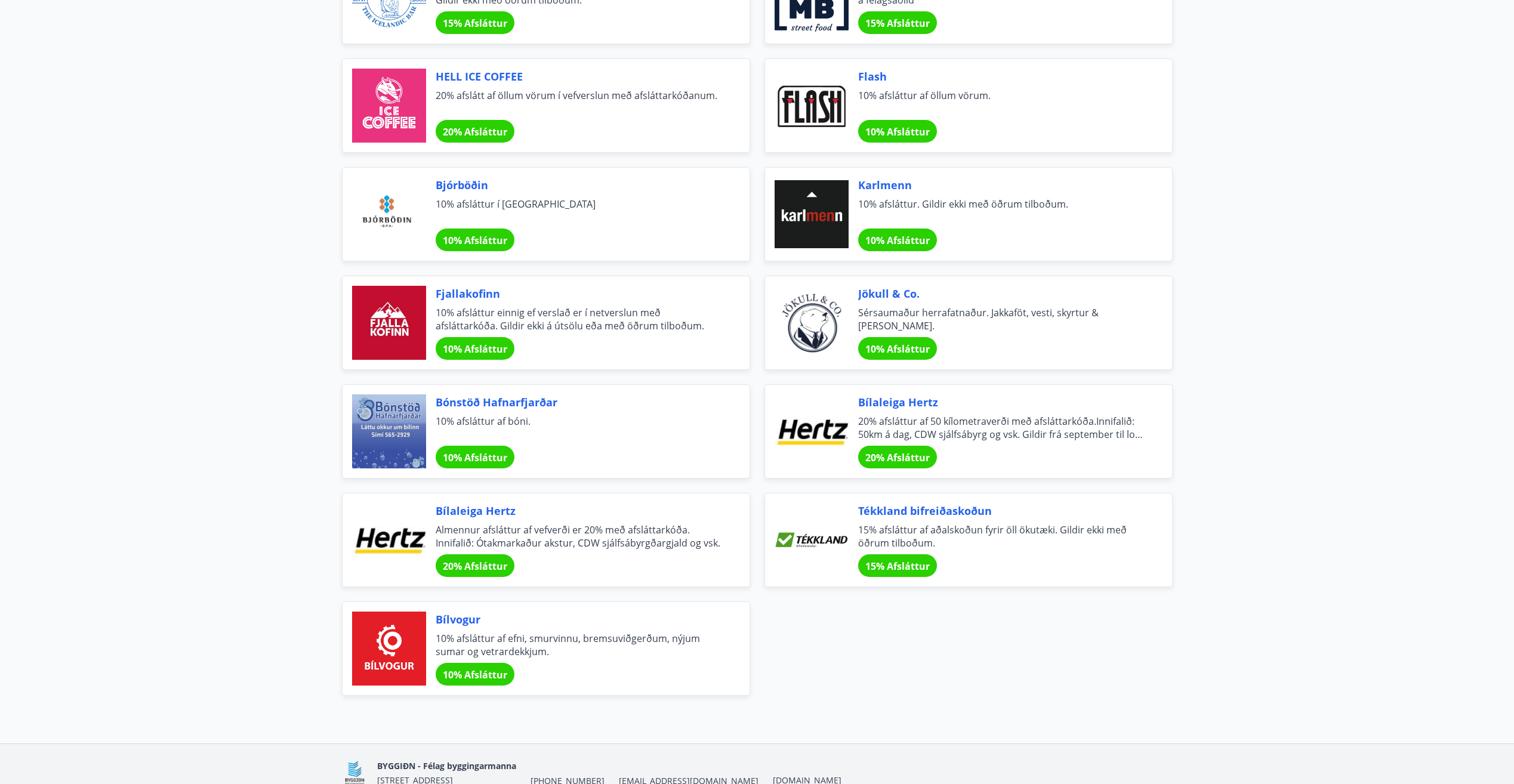
click at [468, 520] on div "Bílaleiga [PERSON_NAME] afsláttur af vefverði er 20% með afsláttarkóða. Innifal…" at bounding box center [577, 539] width 285 height 74
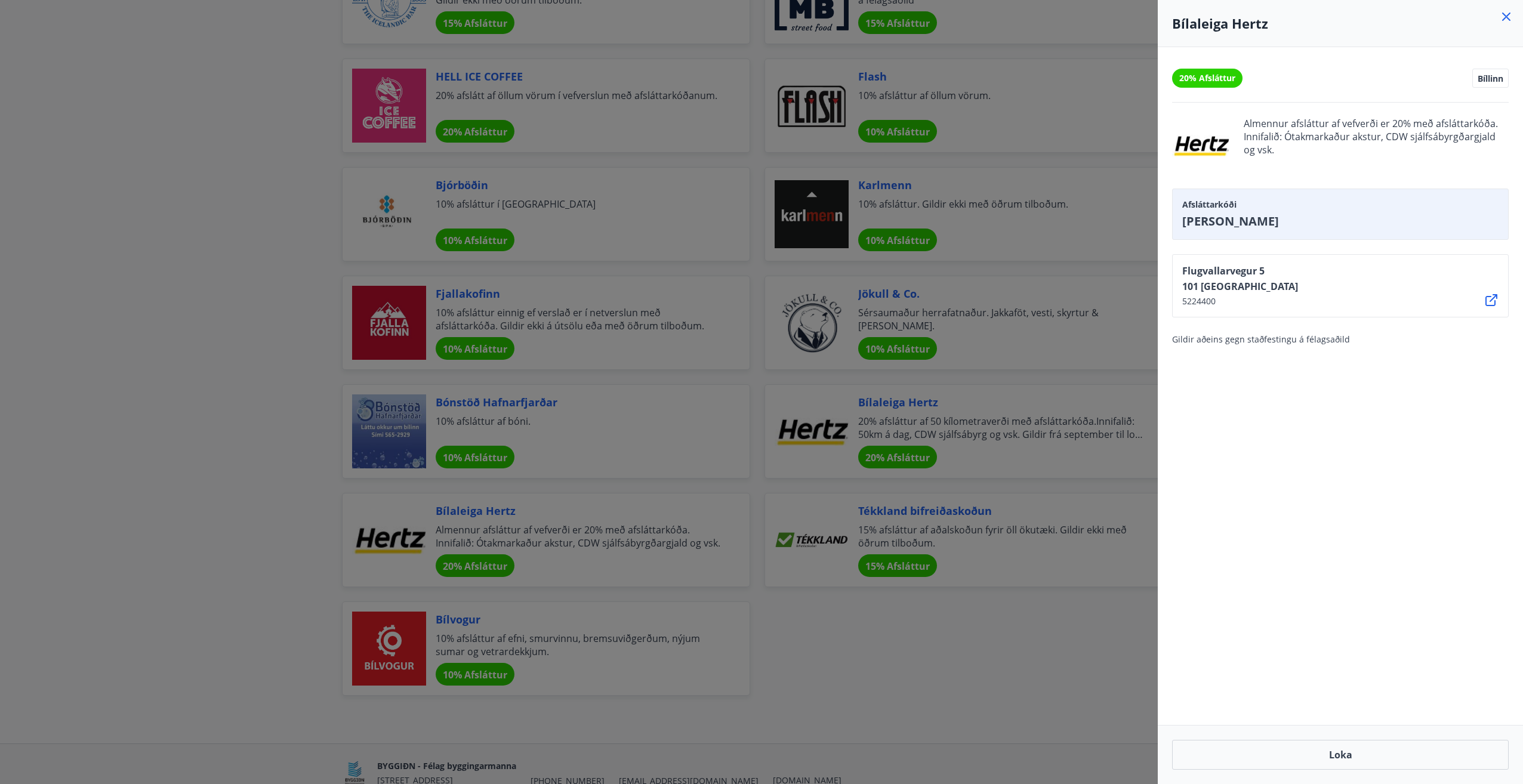
click at [1337, 495] on div "20% Afsláttur Bíllinn Almennur afsláttur af vefverði er 20% með afsláttarkóða. …" at bounding box center [1339, 385] width 365 height 677
click at [1289, 442] on div "20% Afsláttur Bíllinn Almennur afsláttur af vefverði er 20% með afsláttarkóða. …" at bounding box center [1339, 385] width 365 height 677
click at [215, 292] on div at bounding box center [761, 392] width 1523 height 784
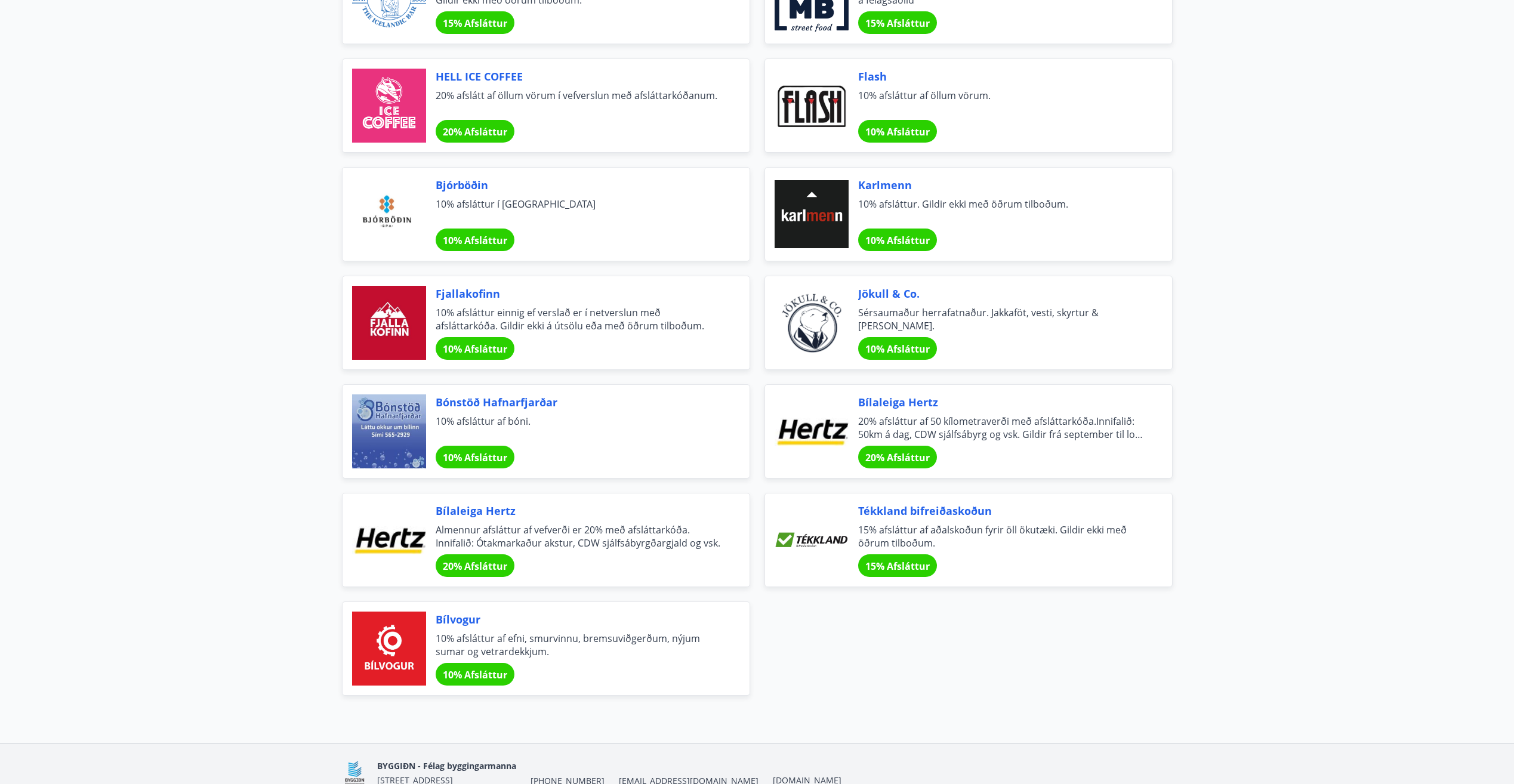
drag, startPoint x: 1268, startPoint y: 310, endPoint x: 1259, endPoint y: 303, distance: 11.4
